Goal: Task Accomplishment & Management: Manage account settings

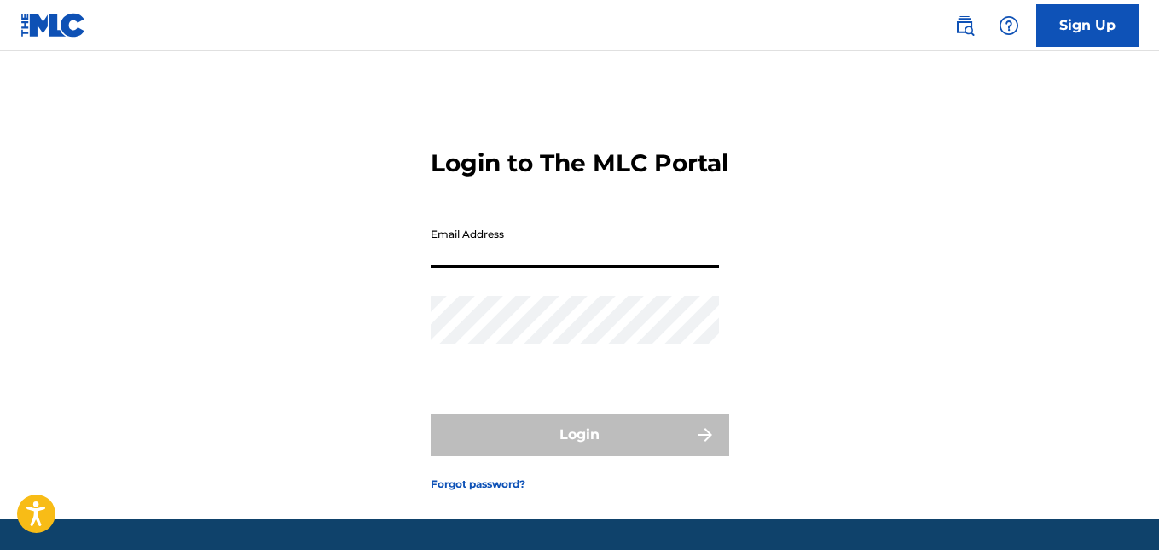
click at [553, 268] on input "Email Address" at bounding box center [575, 243] width 288 height 49
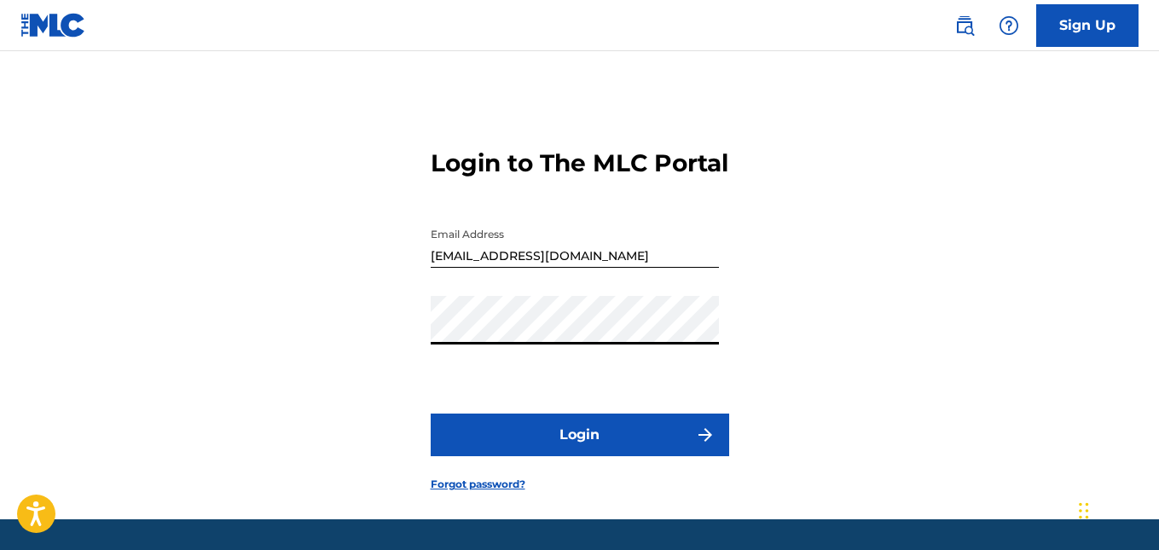
click at [431, 413] on button "Login" at bounding box center [580, 434] width 298 height 43
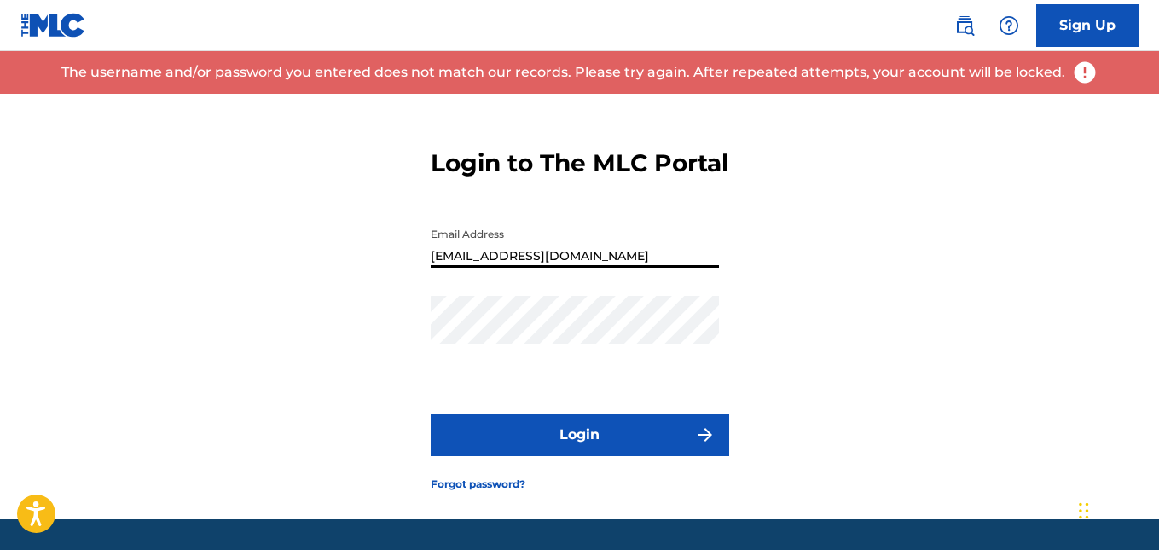
click at [477, 268] on input "[EMAIL_ADDRESS][DOMAIN_NAME]" at bounding box center [575, 243] width 288 height 49
type input "[EMAIL_ADDRESS][DOMAIN_NAME]"
click at [431, 413] on button "Login" at bounding box center [580, 434] width 298 height 43
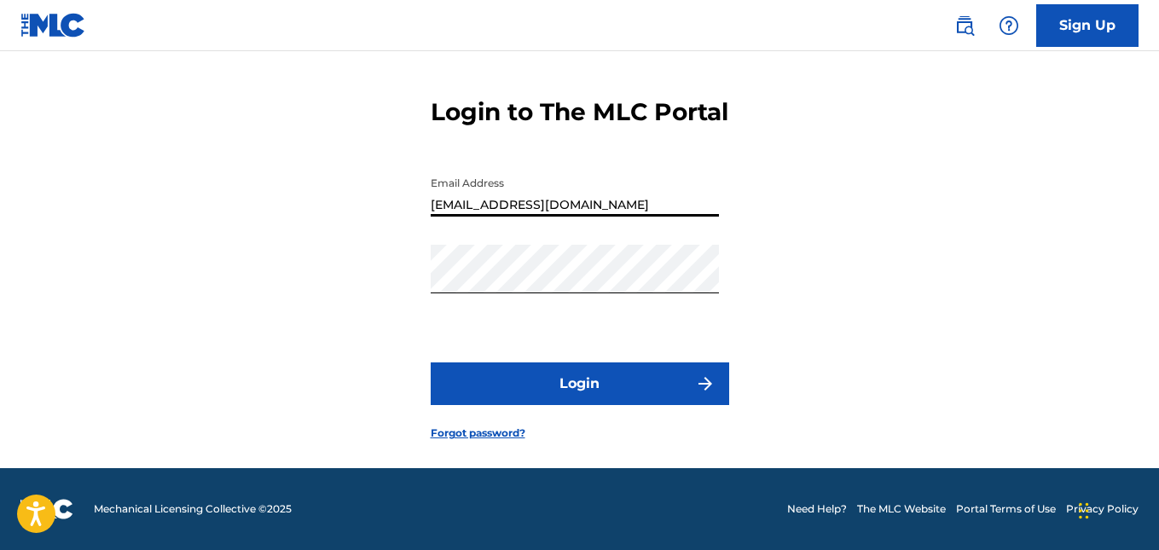
scroll to position [59, 0]
click at [519, 373] on form "Login to The MLC Portal Email Address [EMAIL_ADDRESS][DOMAIN_NAME] Password Log…" at bounding box center [580, 255] width 298 height 425
click at [519, 390] on button "Login" at bounding box center [580, 383] width 298 height 43
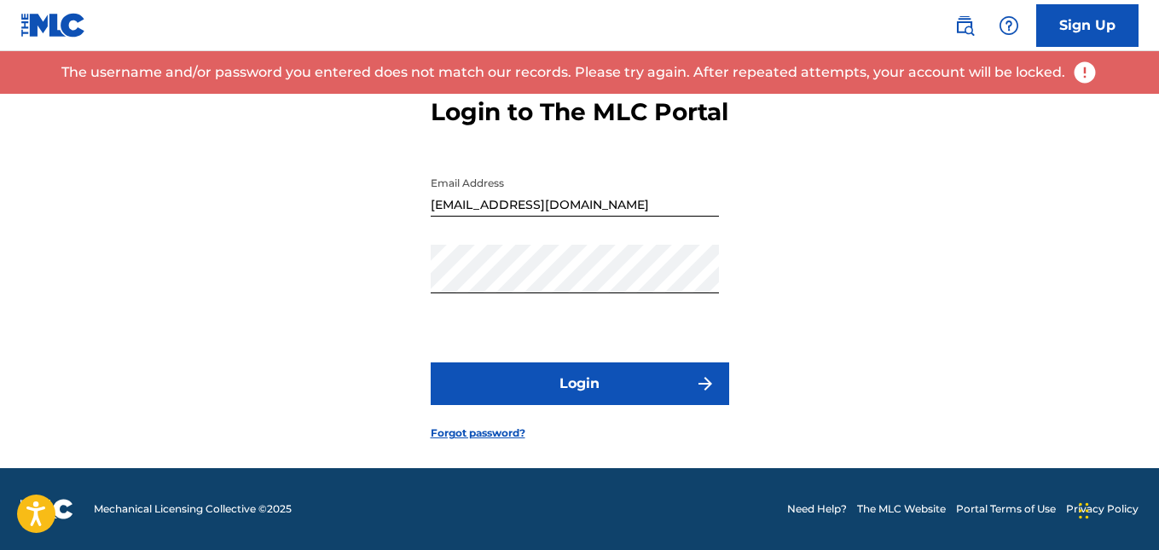
click at [504, 441] on link "Forgot password?" at bounding box center [478, 432] width 95 height 15
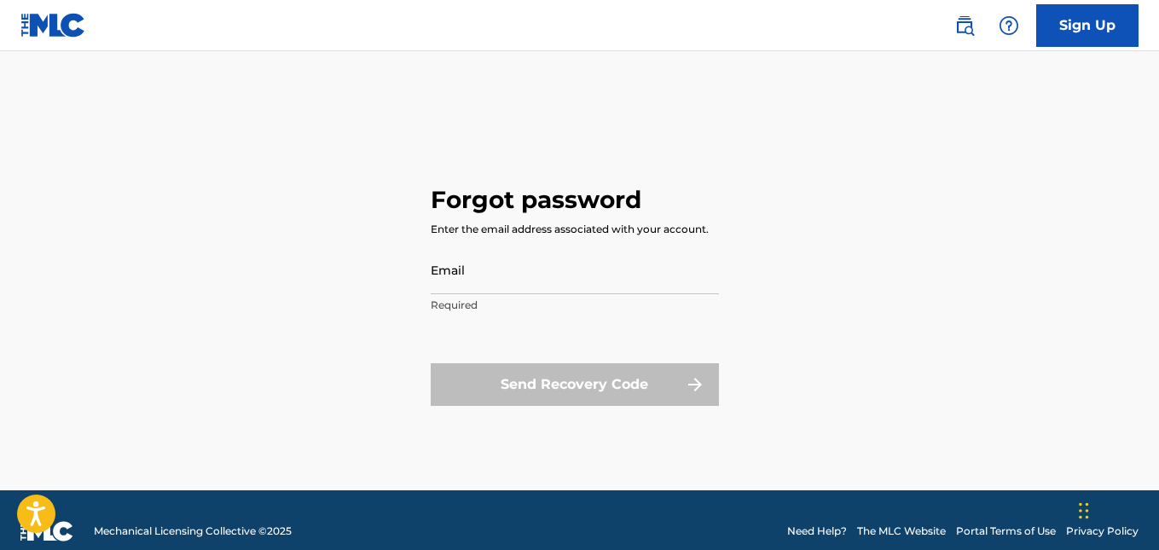
click at [494, 283] on input "Email" at bounding box center [575, 270] width 288 height 49
type input "[EMAIL_ADDRESS][DOMAIN_NAME]"
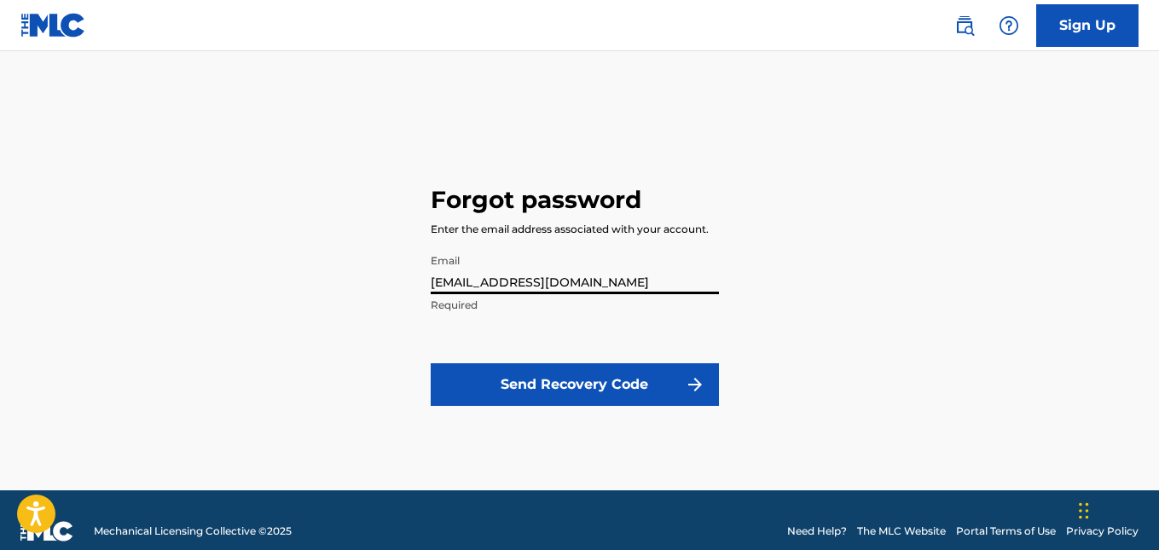
click at [555, 338] on form "Email [EMAIL_ADDRESS][DOMAIN_NAME] Required Send Recovery Code" at bounding box center [575, 336] width 288 height 181
click at [539, 385] on button "Send Recovery Code" at bounding box center [575, 384] width 288 height 43
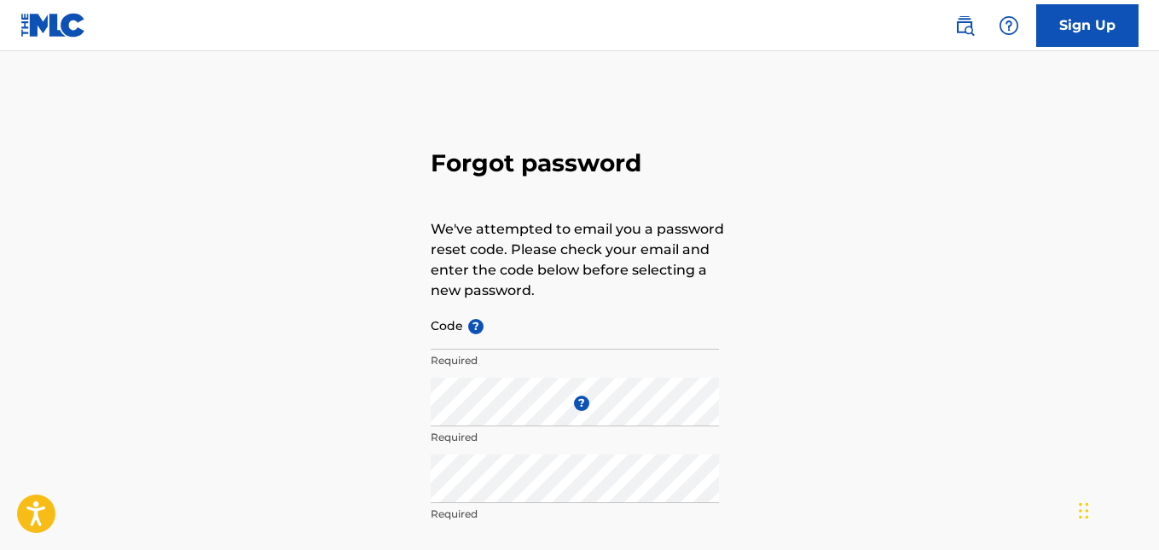
click at [546, 342] on input "Code ?" at bounding box center [575, 325] width 288 height 49
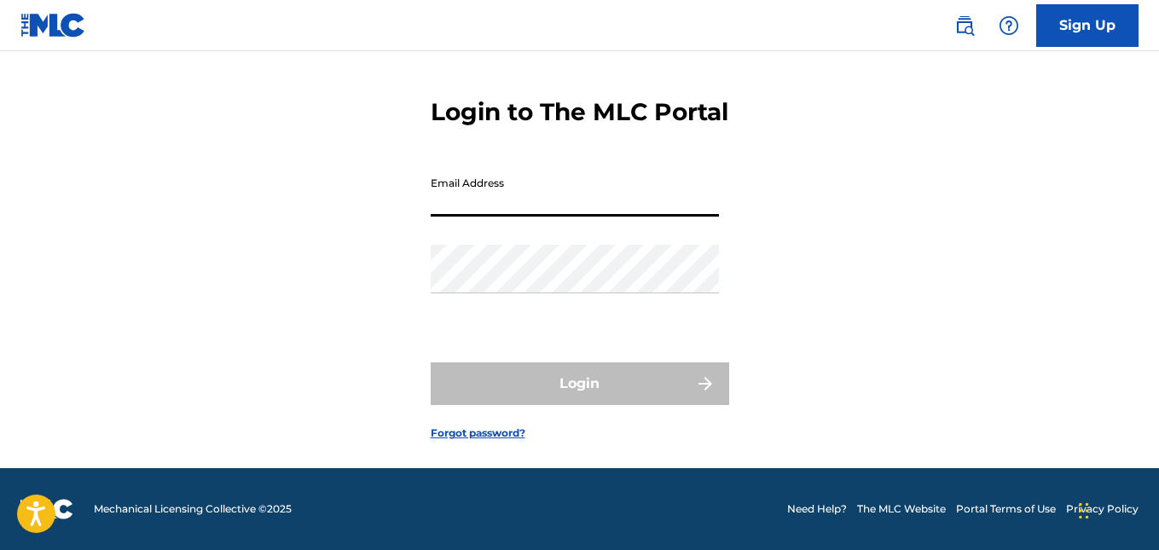
click at [487, 217] on input "Email Address" at bounding box center [575, 192] width 288 height 49
type input "[EMAIL_ADDRESS][DOMAIN_NAME]"
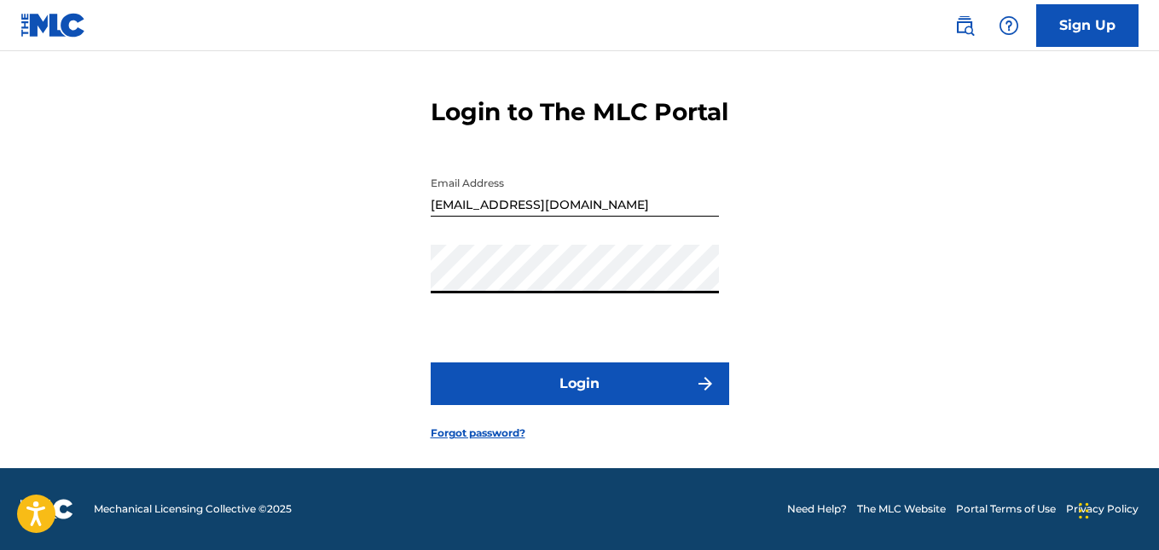
click at [431, 362] on button "Login" at bounding box center [580, 383] width 298 height 43
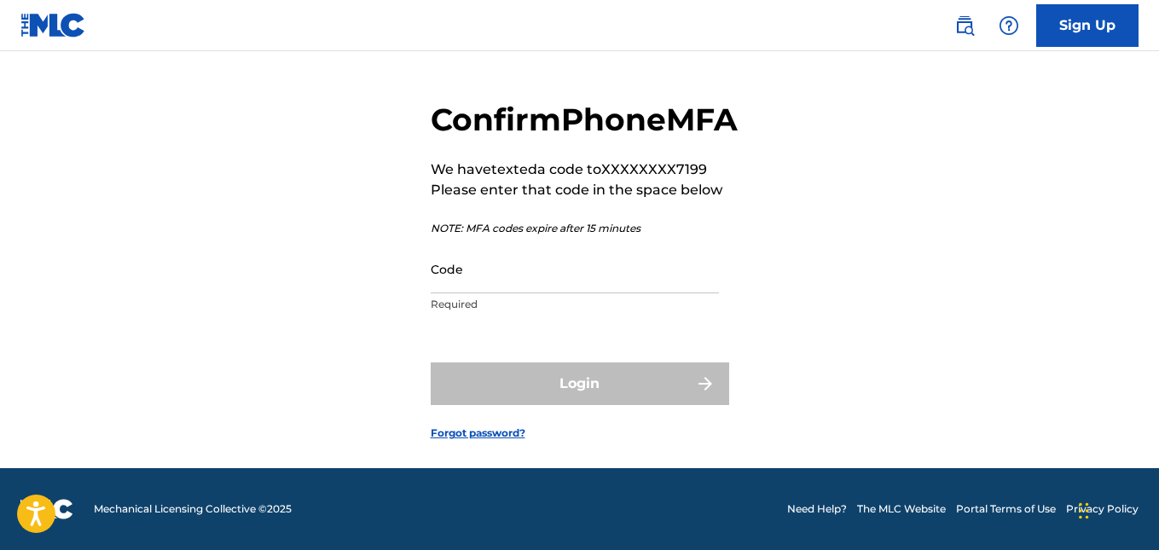
click at [574, 312] on p "Required" at bounding box center [575, 304] width 288 height 15
click at [575, 293] on input "Code" at bounding box center [575, 269] width 288 height 49
click at [453, 402] on div "Login" at bounding box center [580, 383] width 298 height 43
click at [479, 321] on div "Code Required" at bounding box center [575, 283] width 288 height 77
click at [479, 293] on input "Code" at bounding box center [575, 269] width 288 height 49
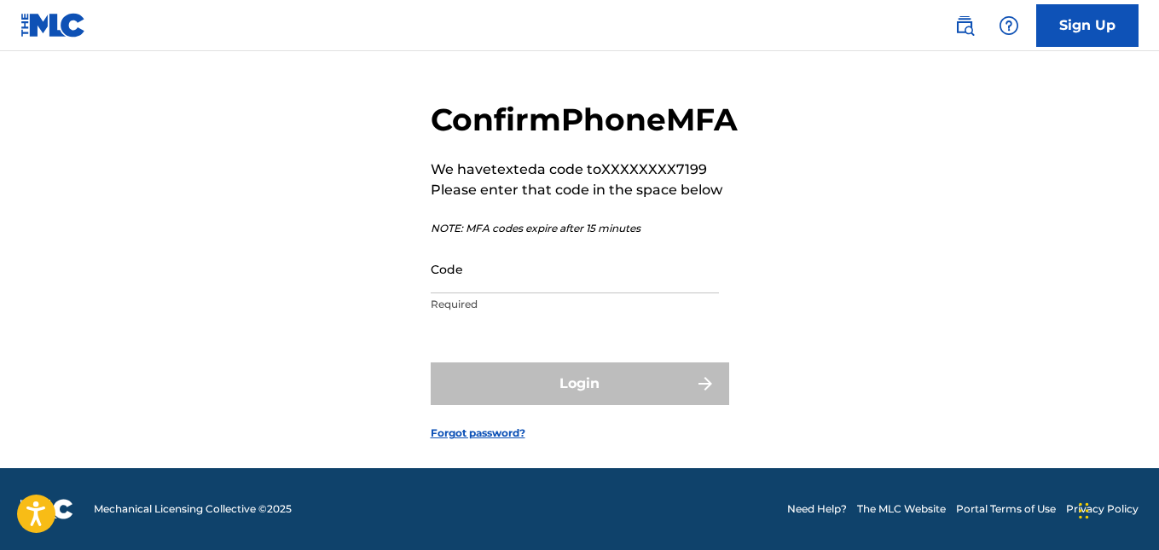
click at [471, 441] on link "Forgot password?" at bounding box center [478, 432] width 95 height 15
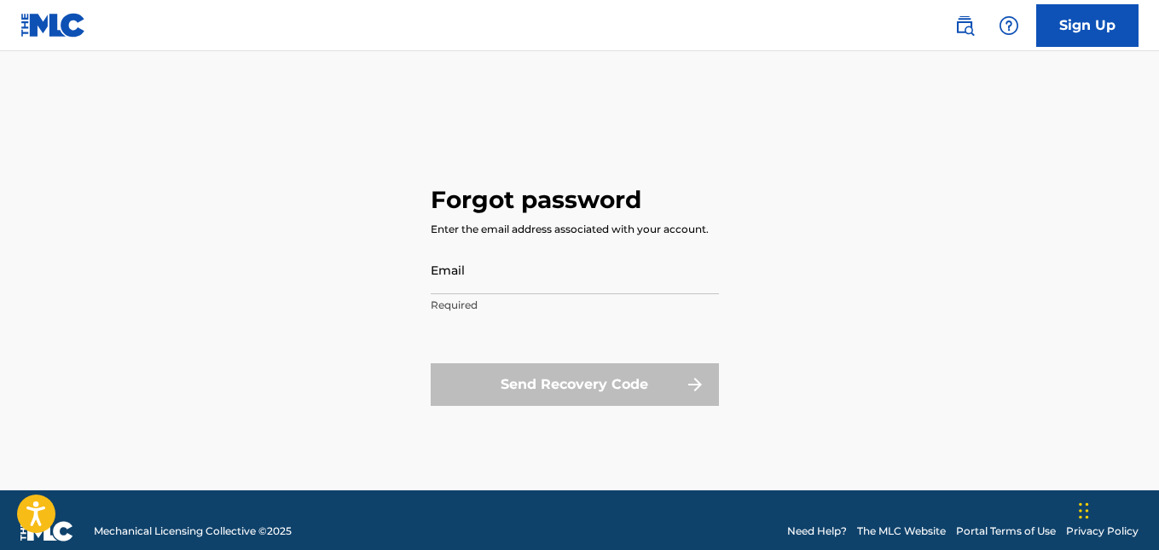
click at [551, 267] on input "Email" at bounding box center [575, 270] width 288 height 49
click at [547, 286] on input "Email" at bounding box center [575, 270] width 288 height 49
click at [547, 286] on input "jd" at bounding box center [575, 270] width 288 height 49
type input "[EMAIL_ADDRESS][DOMAIN_NAME]"
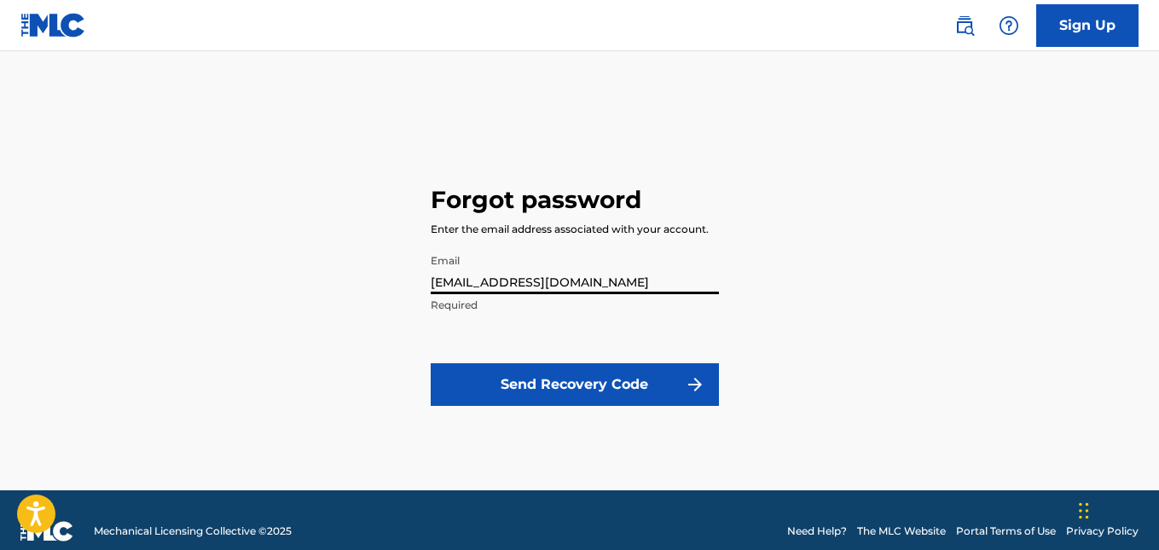
click at [564, 361] on form "Email [EMAIL_ADDRESS][DOMAIN_NAME] Required Send Recovery Code" at bounding box center [575, 336] width 288 height 181
click at [564, 366] on button "Send Recovery Code" at bounding box center [575, 384] width 288 height 43
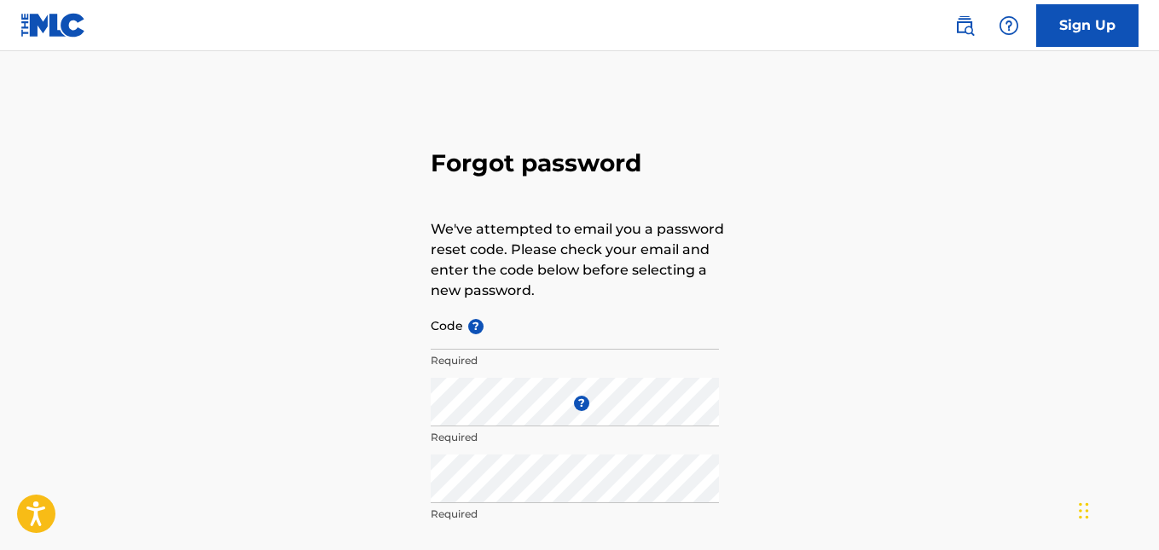
click at [503, 332] on input "Code ?" at bounding box center [575, 325] width 288 height 49
paste input "FP_383305ddbd74d271e5bca83885ef"
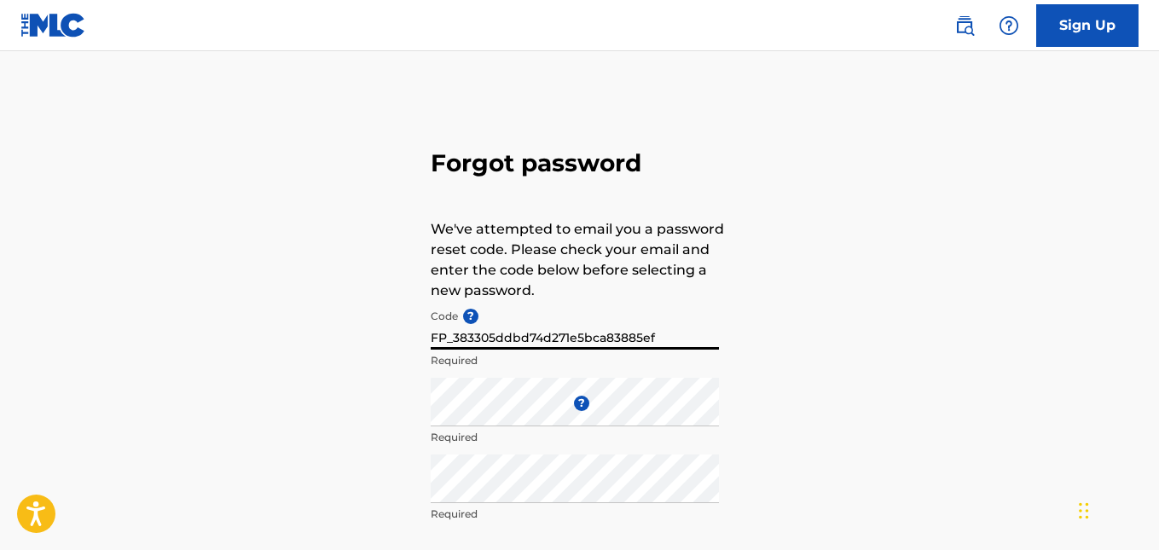
type input "FP_383305ddbd74d271e5bca83885ef"
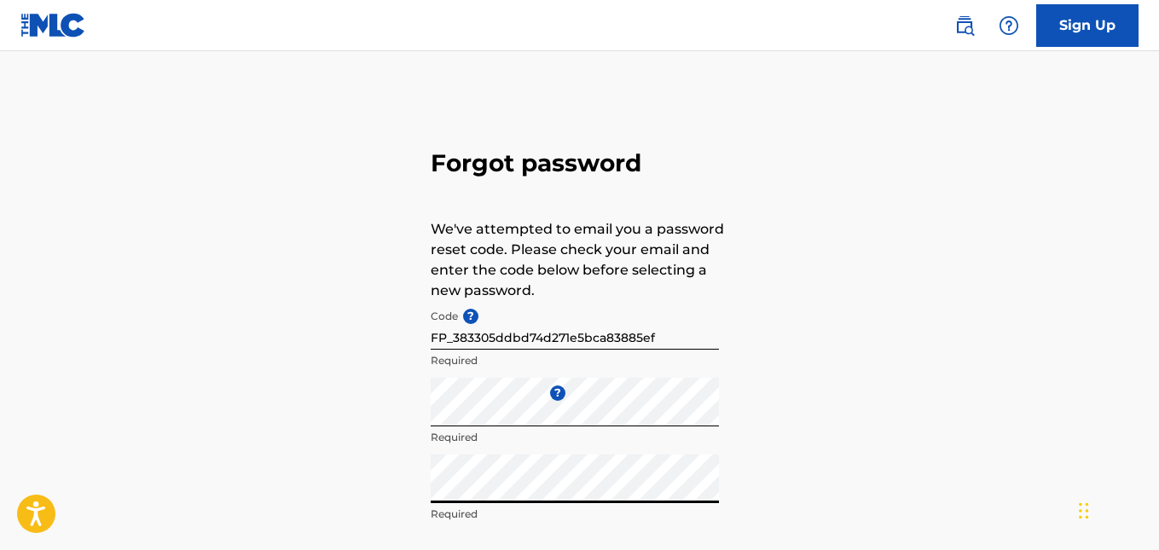
scroll to position [194, 0]
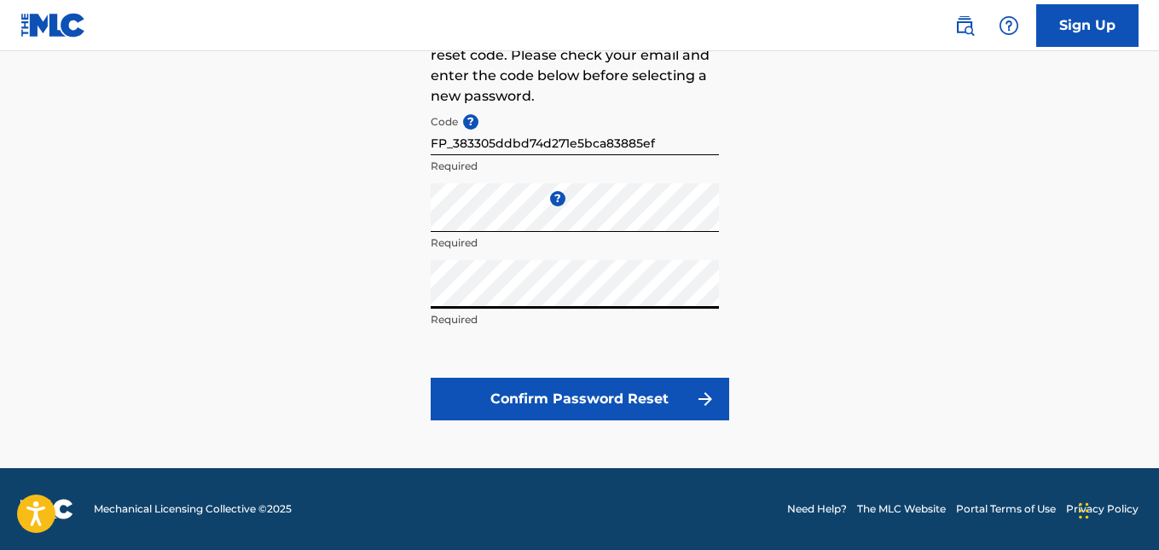
click at [541, 402] on button "Confirm Password Reset" at bounding box center [580, 399] width 298 height 43
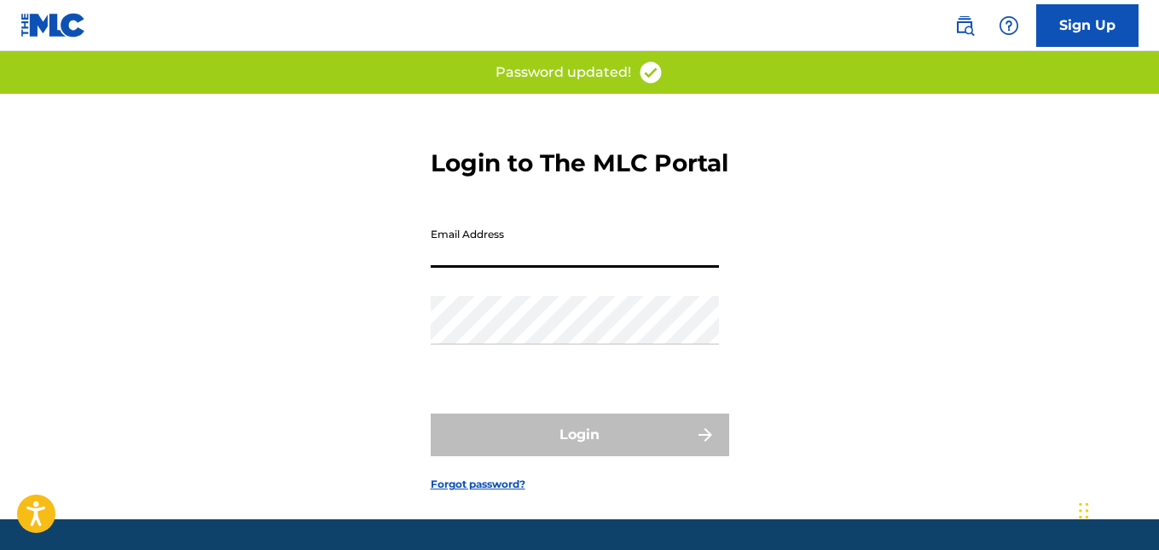
click at [550, 268] on input "Email Address" at bounding box center [575, 243] width 288 height 49
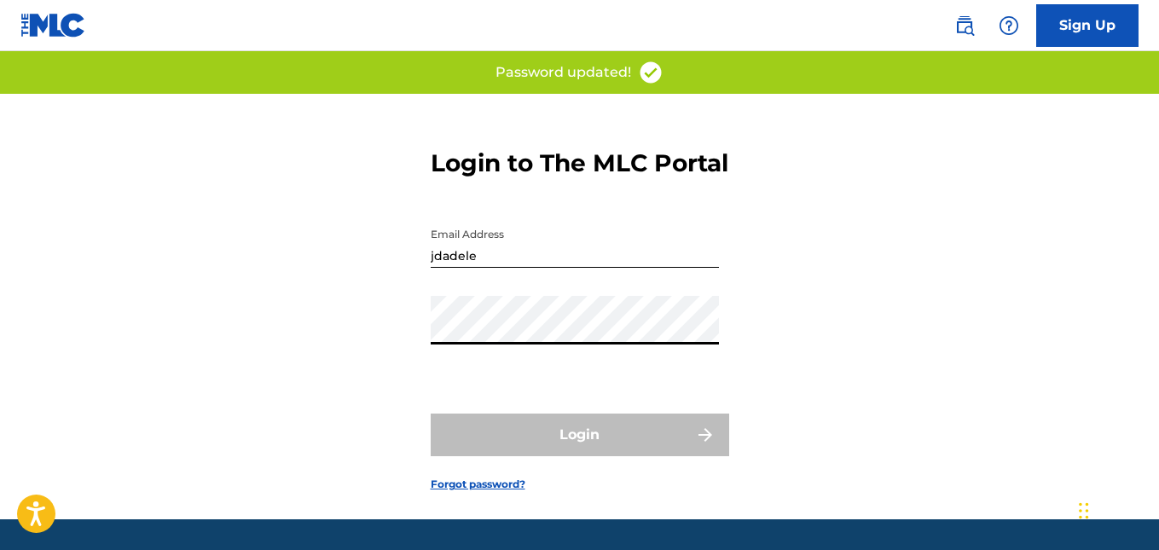
click at [550, 268] on input "jdadele" at bounding box center [575, 243] width 288 height 49
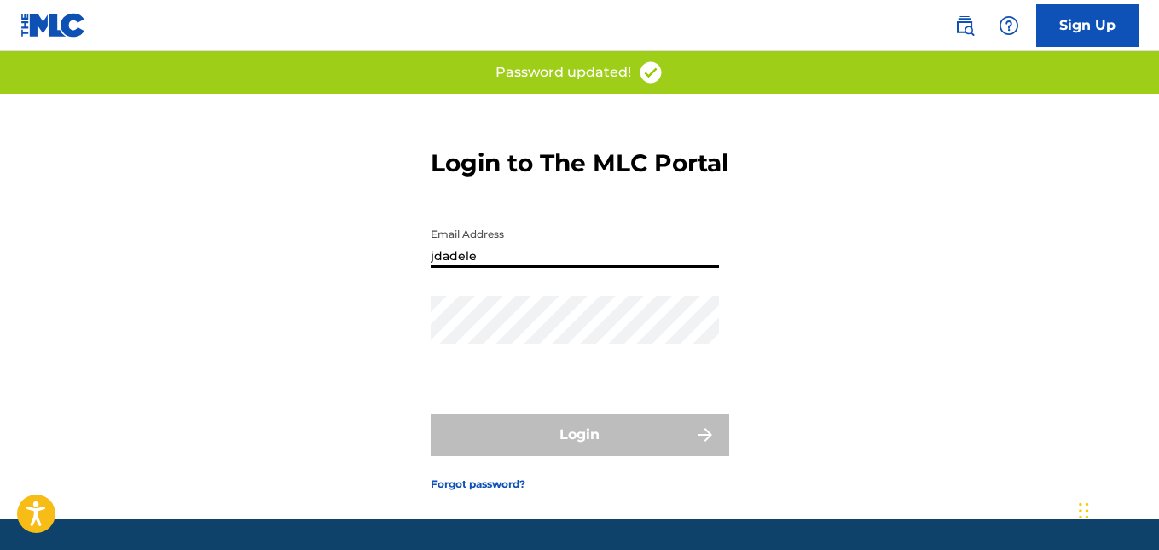
type input "[EMAIL_ADDRESS][DOMAIN_NAME]"
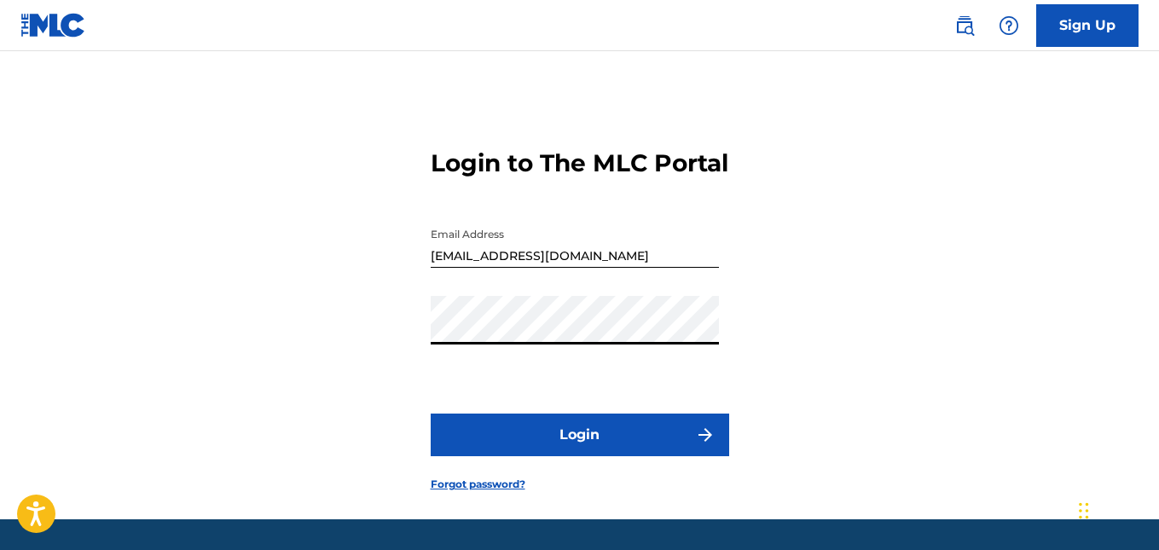
click at [431, 413] on button "Login" at bounding box center [580, 434] width 298 height 43
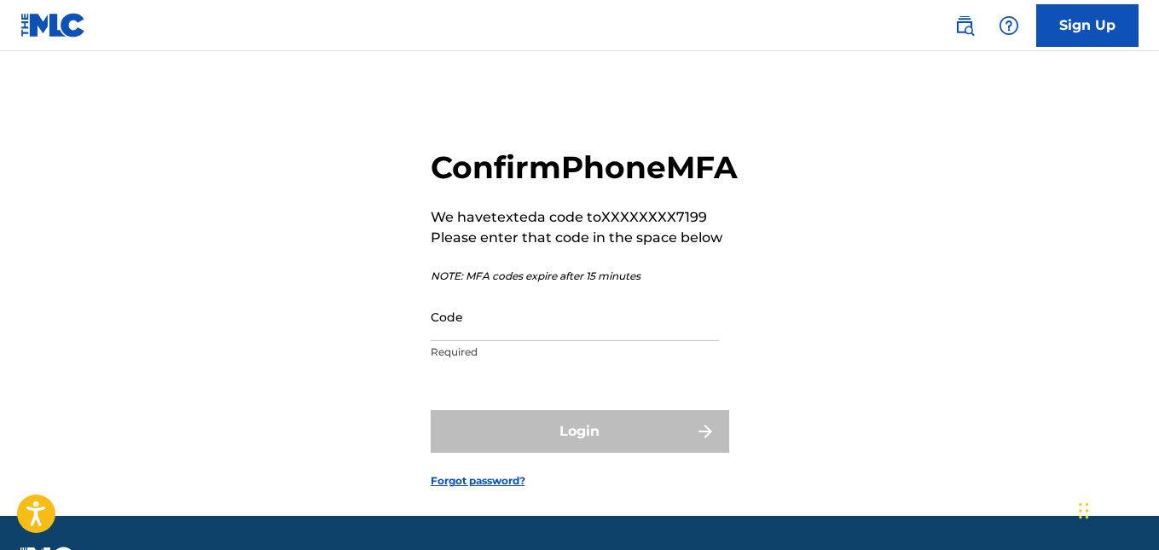
scroll to position [86, 0]
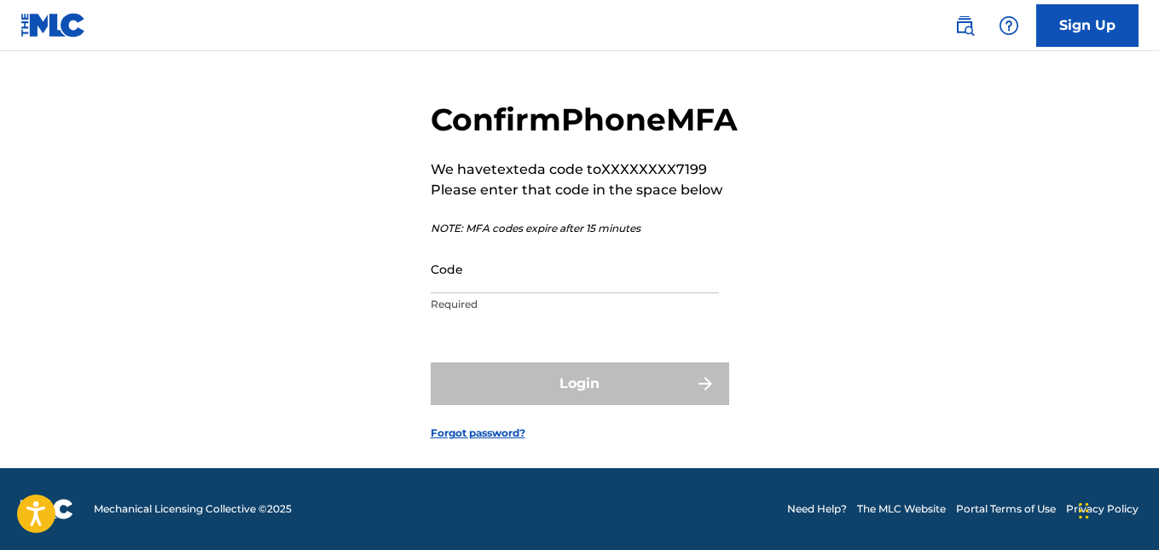
click at [1017, 17] on img at bounding box center [1008, 25] width 20 height 20
click at [974, 78] on link "Contact us" at bounding box center [1008, 71] width 145 height 41
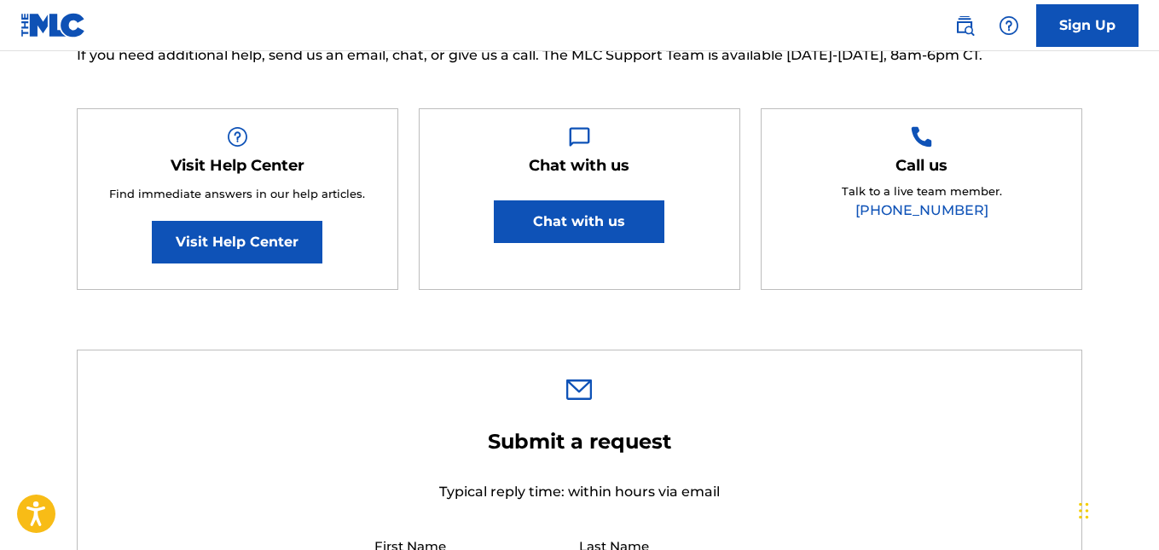
scroll to position [239, 0]
click at [594, 228] on button "Chat with us" at bounding box center [579, 220] width 171 height 43
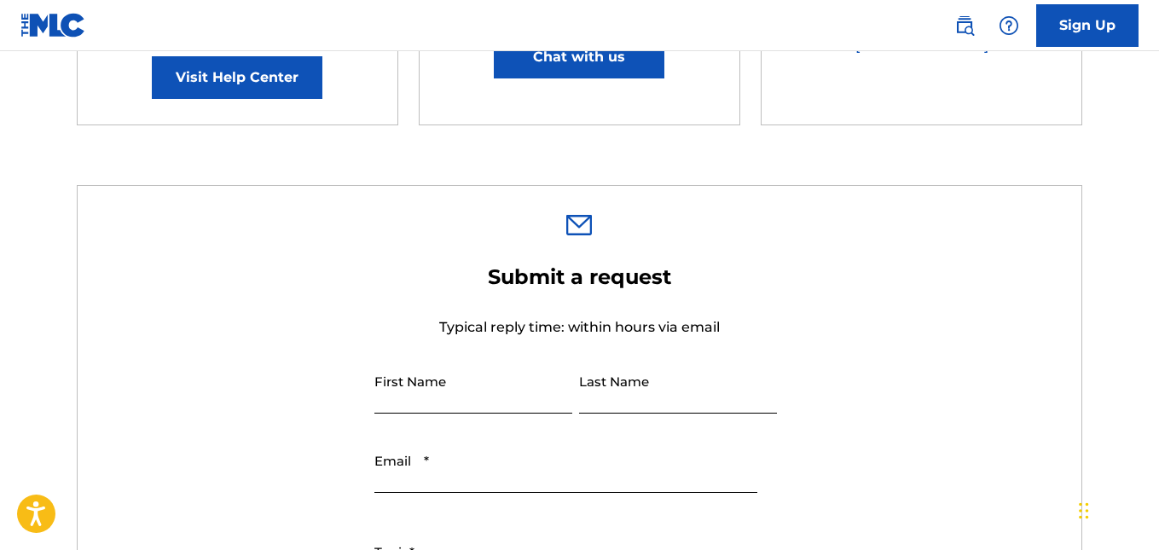
scroll to position [0, 0]
